Goal: Task Accomplishment & Management: Use online tool/utility

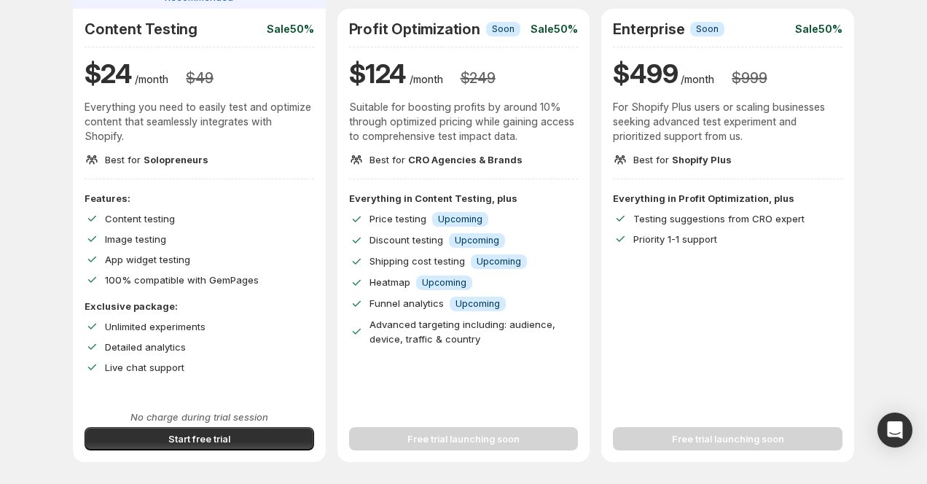
scroll to position [164, 0]
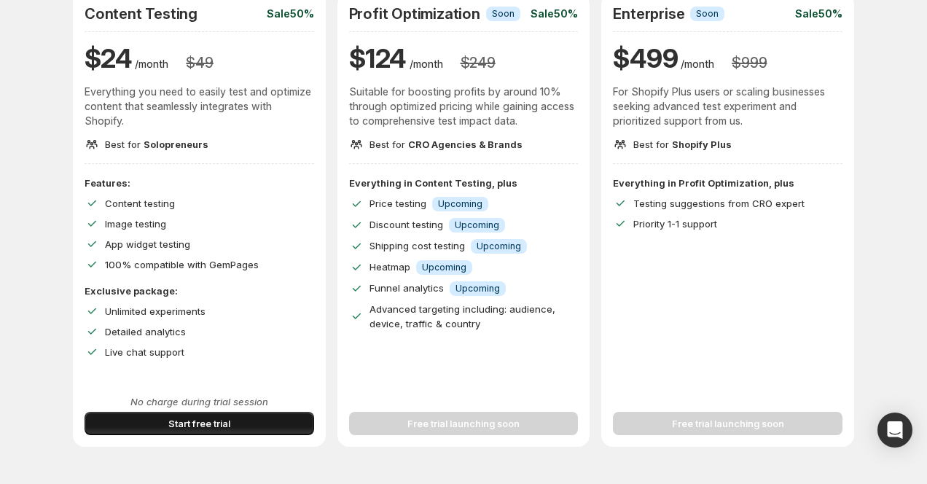
click at [158, 428] on button "Start free trial" at bounding box center [200, 423] width 230 height 23
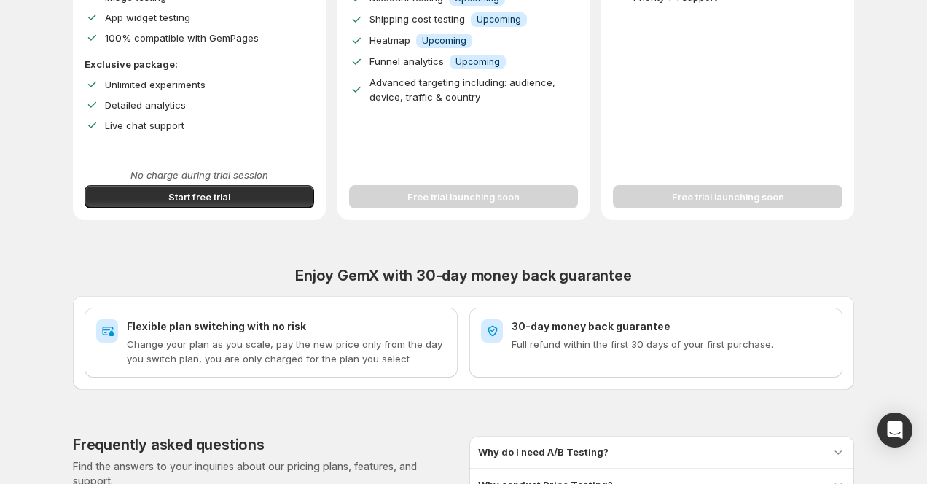
scroll to position [379, 0]
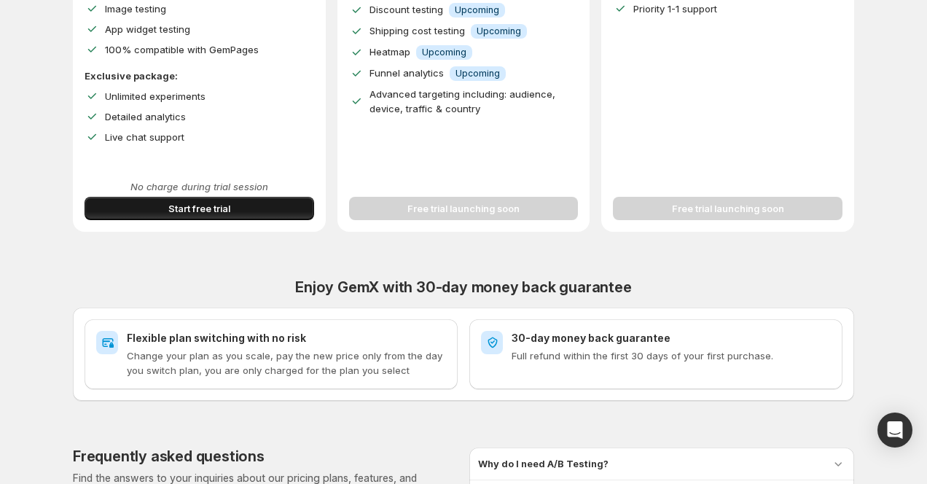
click at [253, 207] on button "Start free trial" at bounding box center [200, 208] width 230 height 23
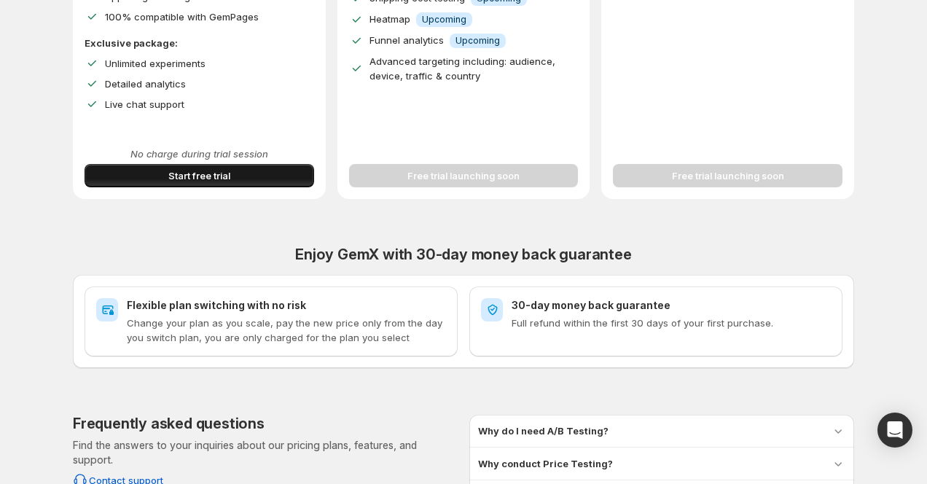
scroll to position [409, 0]
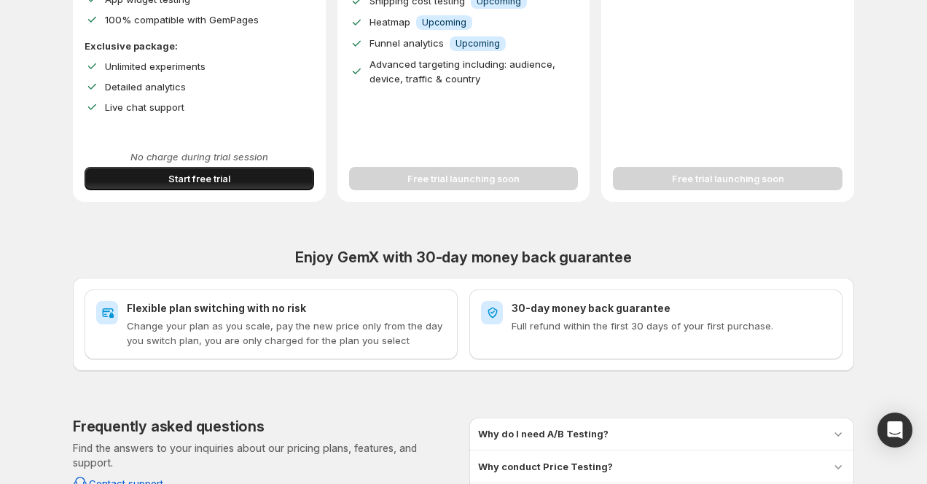
click at [279, 184] on button "Start free trial" at bounding box center [200, 178] width 230 height 23
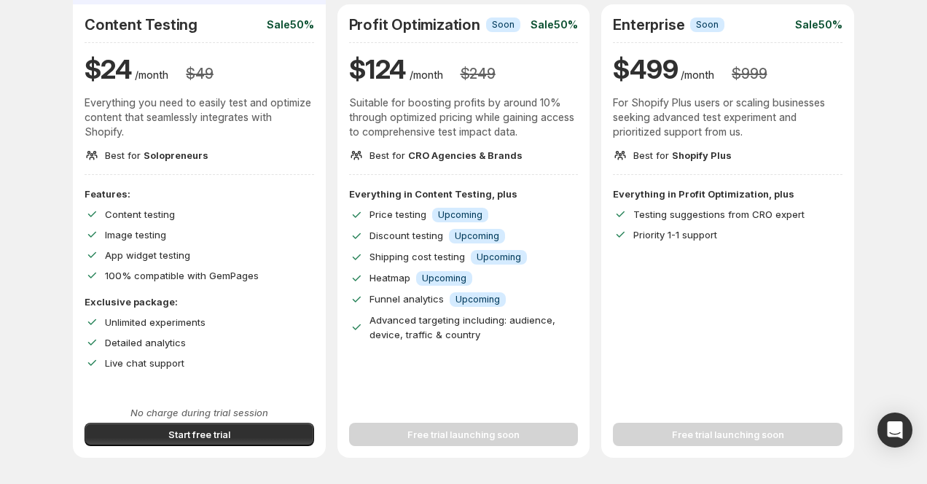
scroll to position [165, 0]
